Goal: Find contact information: Find contact information

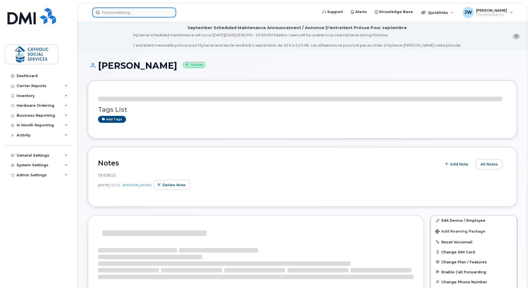
click at [141, 10] on input at bounding box center [134, 12] width 84 height 10
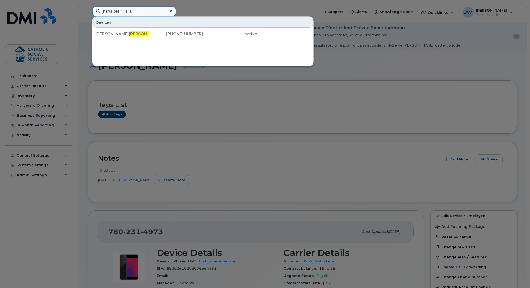
type input "[PERSON_NAME]"
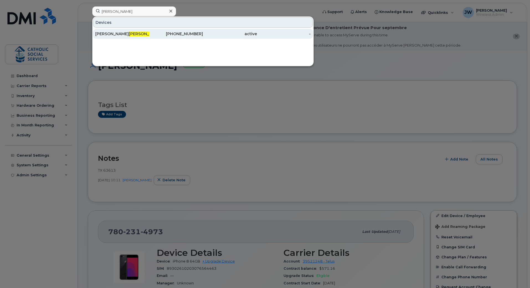
click at [111, 36] on div "[PERSON_NAME]" at bounding box center [122, 34] width 54 height 6
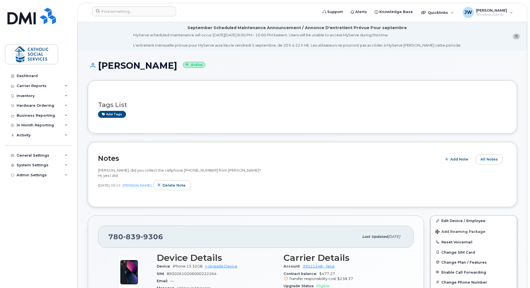
click at [185, 171] on span "Christie, did you collect the cellphone 7808399306 from Helen Jacobsen? Hi, yes…" at bounding box center [179, 173] width 163 height 10
copy span "7808399306"
drag, startPoint x: 202, startPoint y: 169, endPoint x: 96, endPoint y: 170, distance: 106.4
click at [96, 170] on div "Notes Add Note All Notes Christie, did you collect the cellphone 7808399306 fro…" at bounding box center [302, 174] width 429 height 65
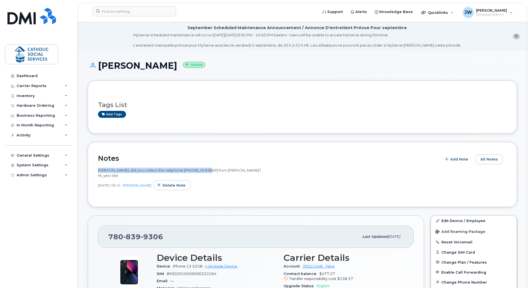
copy span "Christie, did you collect the cellphone 7808399306 from"
drag, startPoint x: 180, startPoint y: 65, endPoint x: 96, endPoint y: 70, distance: 83.8
click at [96, 70] on h1 "Christina Tomson Active" at bounding box center [302, 66] width 429 height 10
copy h1 "Christina Tomson"
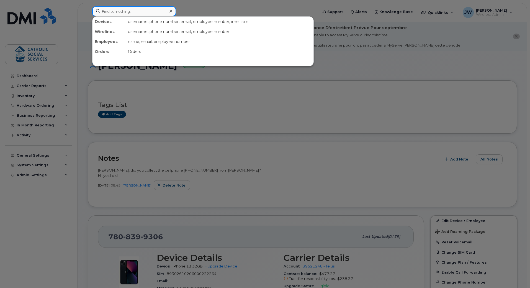
click at [116, 14] on input at bounding box center [134, 11] width 84 height 10
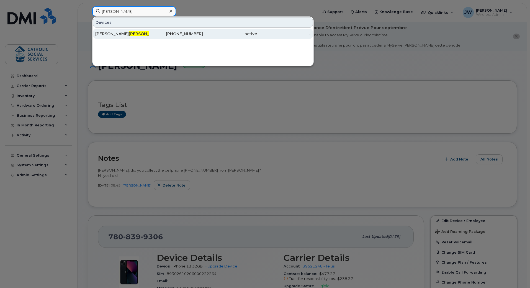
type input "osho"
click at [129, 33] on span "Osho" at bounding box center [146, 33] width 34 height 5
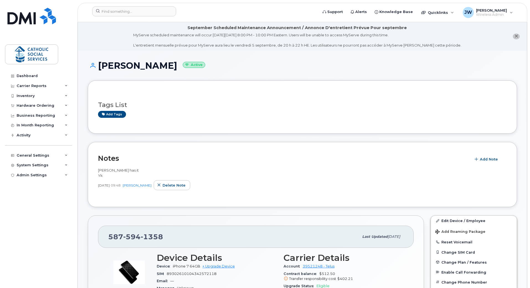
scroll to position [46, 0]
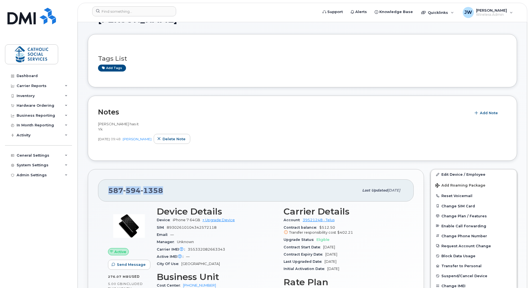
drag, startPoint x: 163, startPoint y: 189, endPoint x: 91, endPoint y: 186, distance: 71.3
click at [91, 186] on div "587 594 1358 Last updated Jul 21, 2022 Active Send Message 276.07 MB  used 5.00…" at bounding box center [256, 262] width 336 height 186
copy span "587 594 1358"
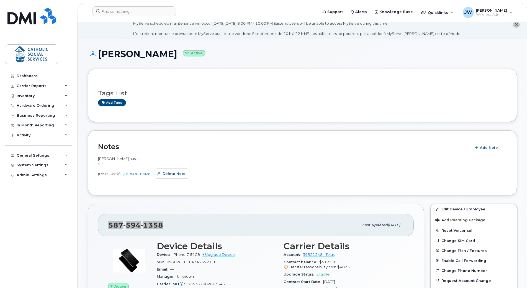
scroll to position [0, 0]
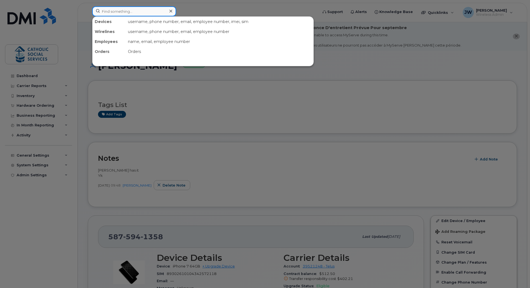
click at [124, 7] on input at bounding box center [134, 11] width 84 height 10
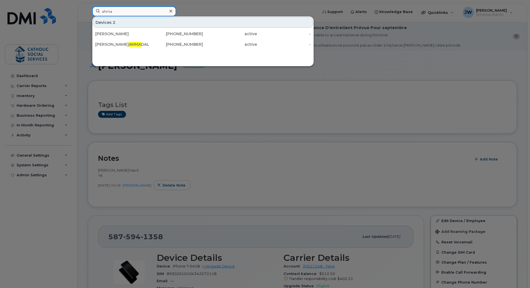
click at [112, 11] on input "ahma" at bounding box center [134, 11] width 84 height 10
drag, startPoint x: 128, startPoint y: 12, endPoint x: 39, endPoint y: 11, distance: 89.2
click at [88, 10] on div "espe Devices 2 Espe ranza Ramos 780-991-1607 active - Espe ranza Ramos 780-819-…" at bounding box center [203, 12] width 231 height 12
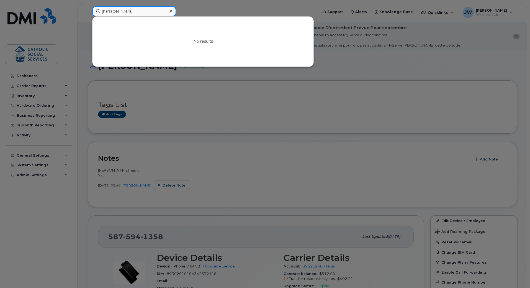
drag, startPoint x: 115, startPoint y: 12, endPoint x: 79, endPoint y: 9, distance: 35.6
click at [88, 9] on div "julie No results" at bounding box center [203, 12] width 231 height 12
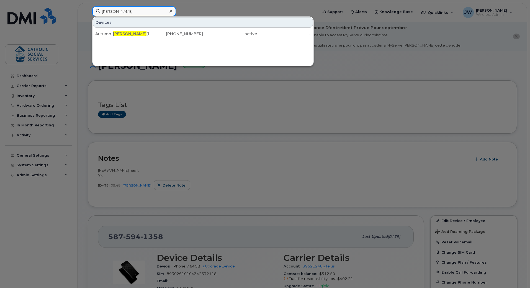
click at [112, 10] on input "dawn" at bounding box center [134, 11] width 84 height 10
type input "4554"
